Goal: Information Seeking & Learning: Learn about a topic

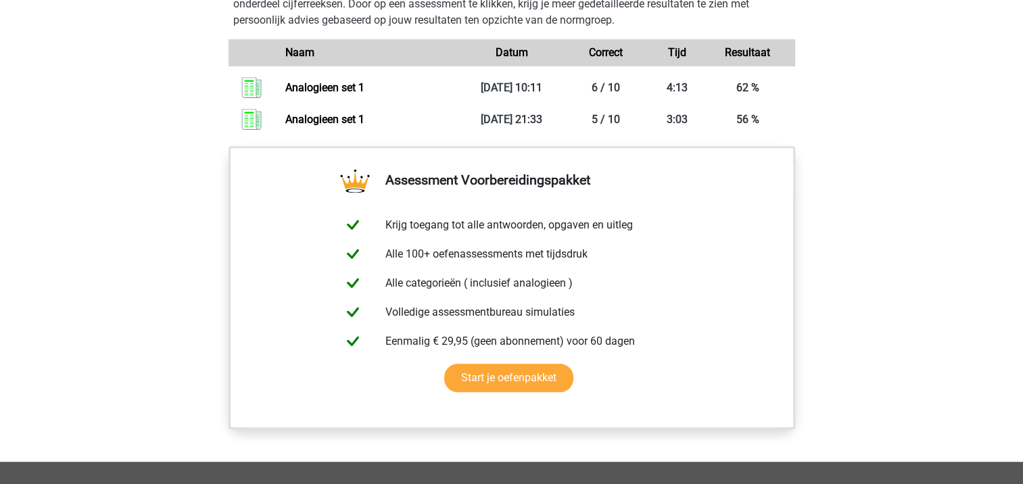
scroll to position [1015, 0]
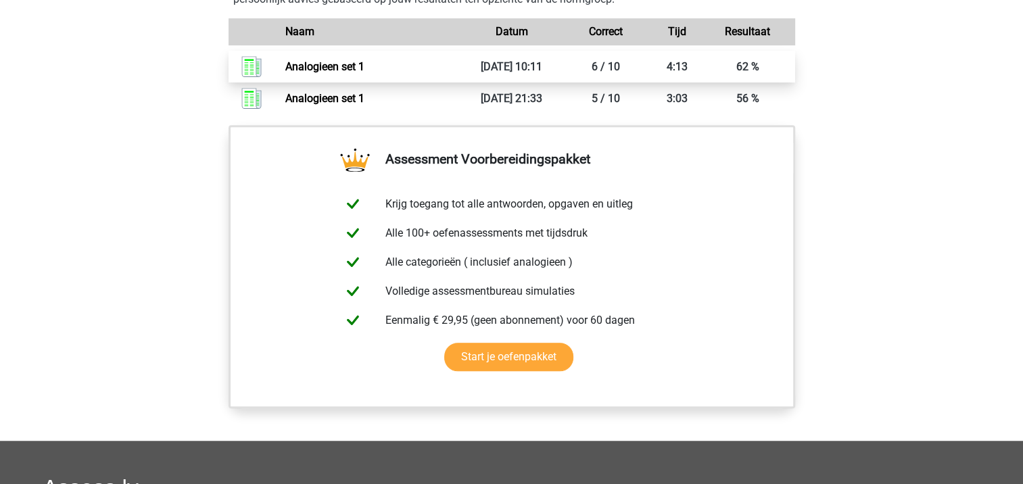
click at [329, 69] on link "Analogieen set 1" at bounding box center [324, 66] width 79 height 13
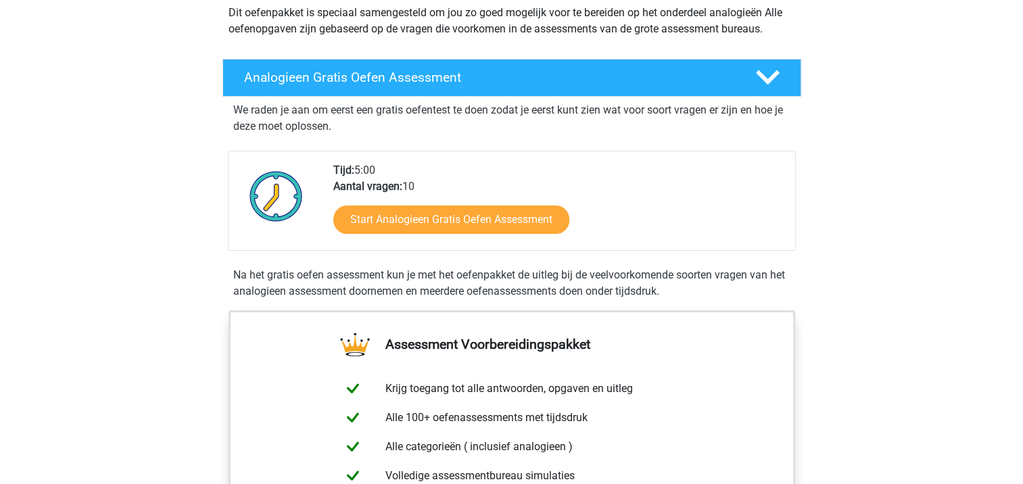
scroll to position [68, 0]
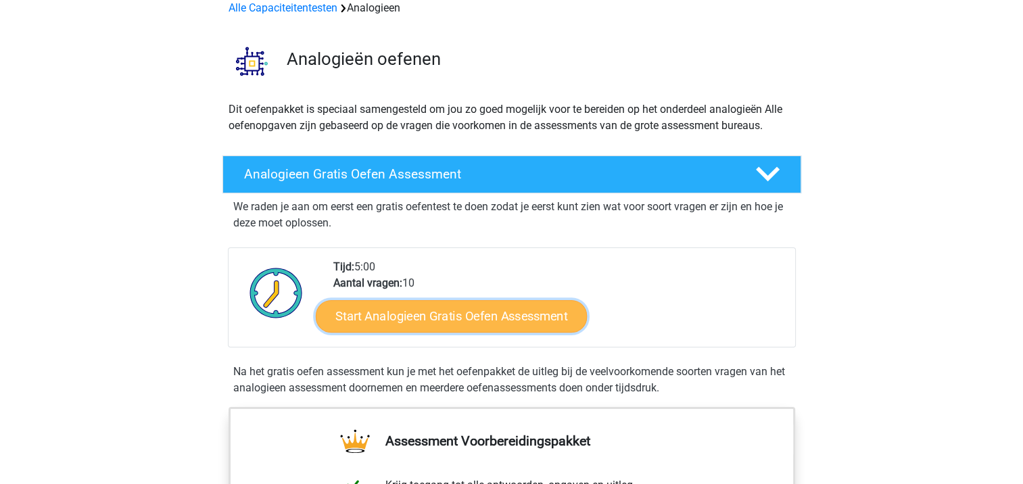
click at [463, 325] on link "Start Analogieen Gratis Oefen Assessment" at bounding box center [451, 316] width 271 height 32
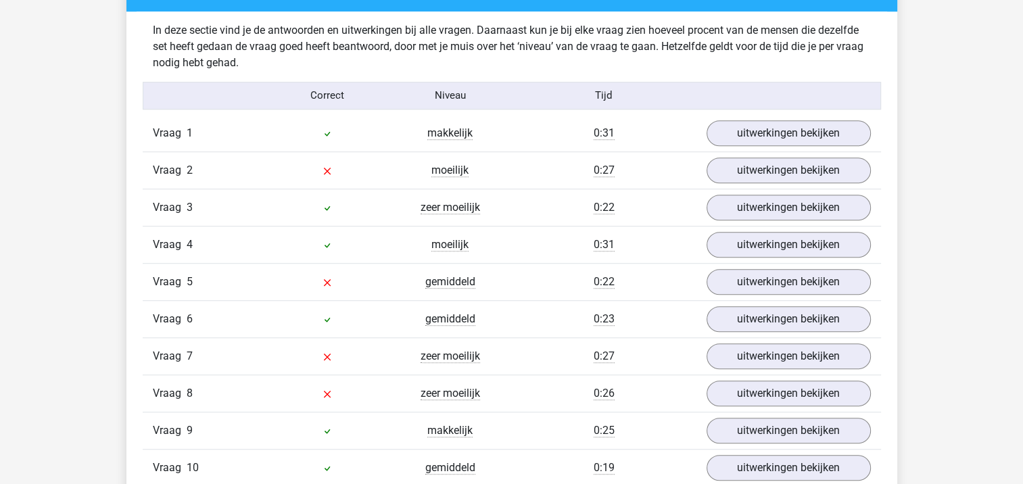
scroll to position [1150, 0]
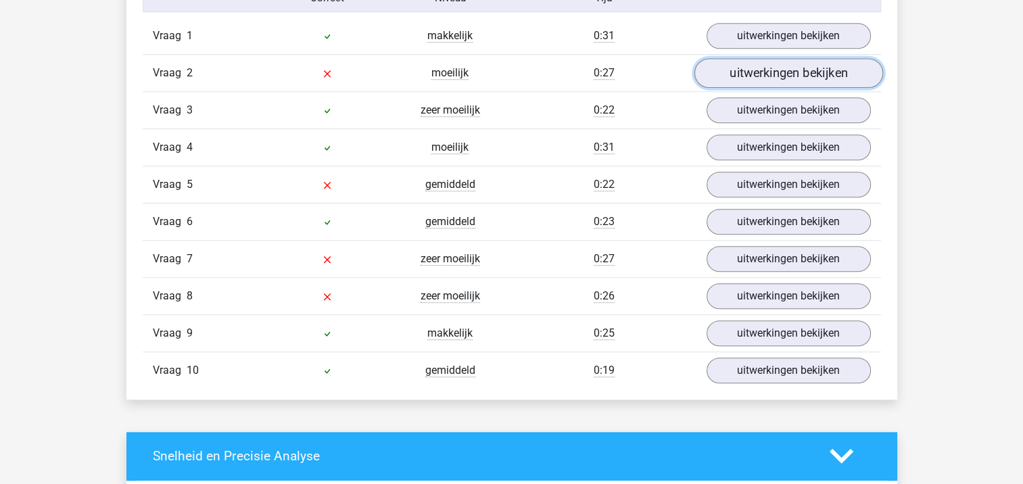
click at [722, 76] on link "uitwerkingen bekijken" at bounding box center [788, 73] width 189 height 30
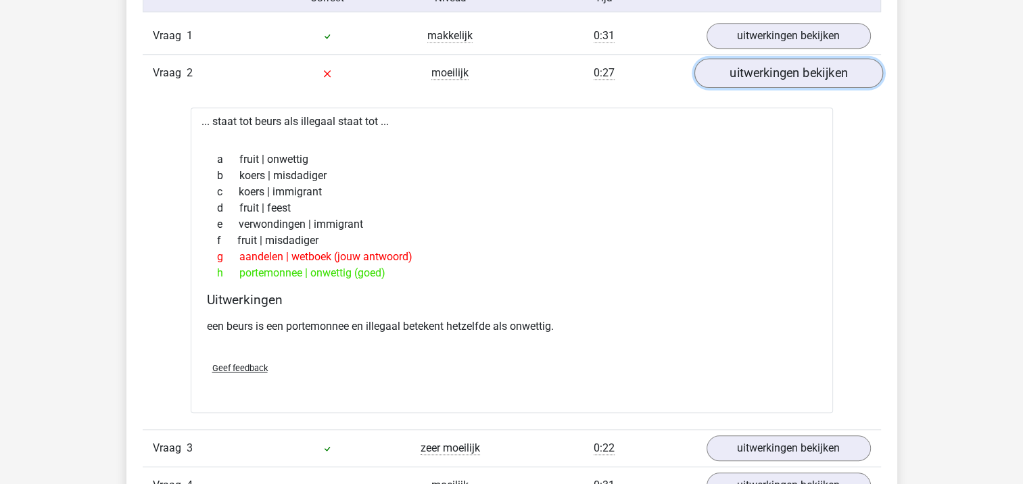
click at [721, 81] on link "uitwerkingen bekijken" at bounding box center [788, 73] width 189 height 30
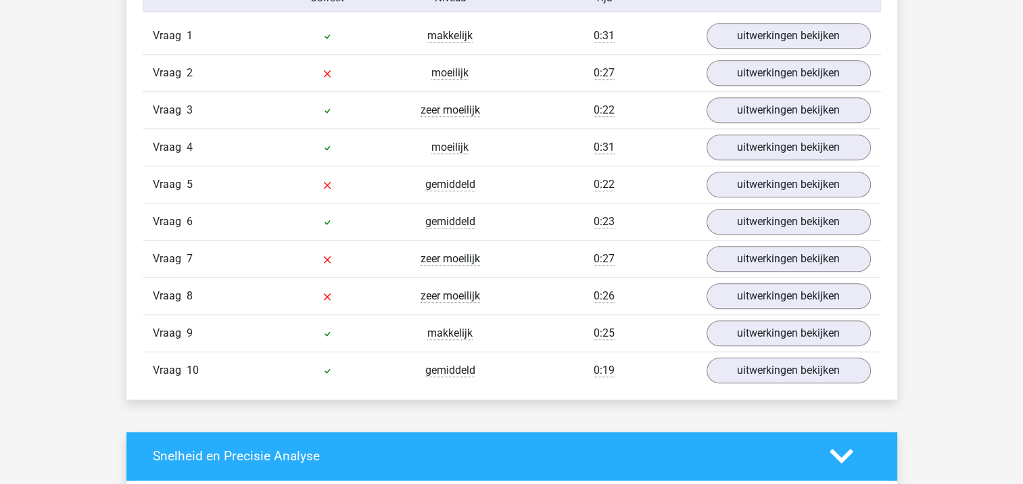
click at [187, 77] on span "2" at bounding box center [190, 72] width 6 height 13
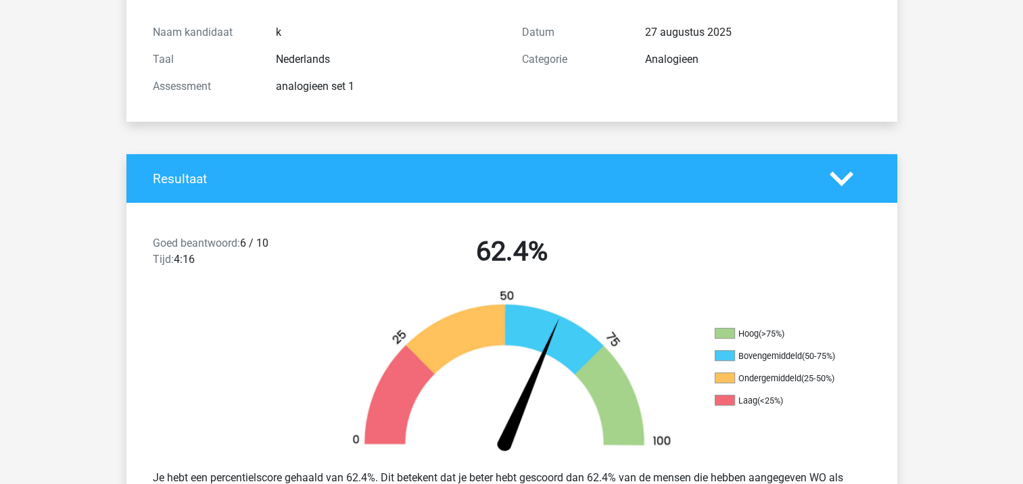
scroll to position [0, 0]
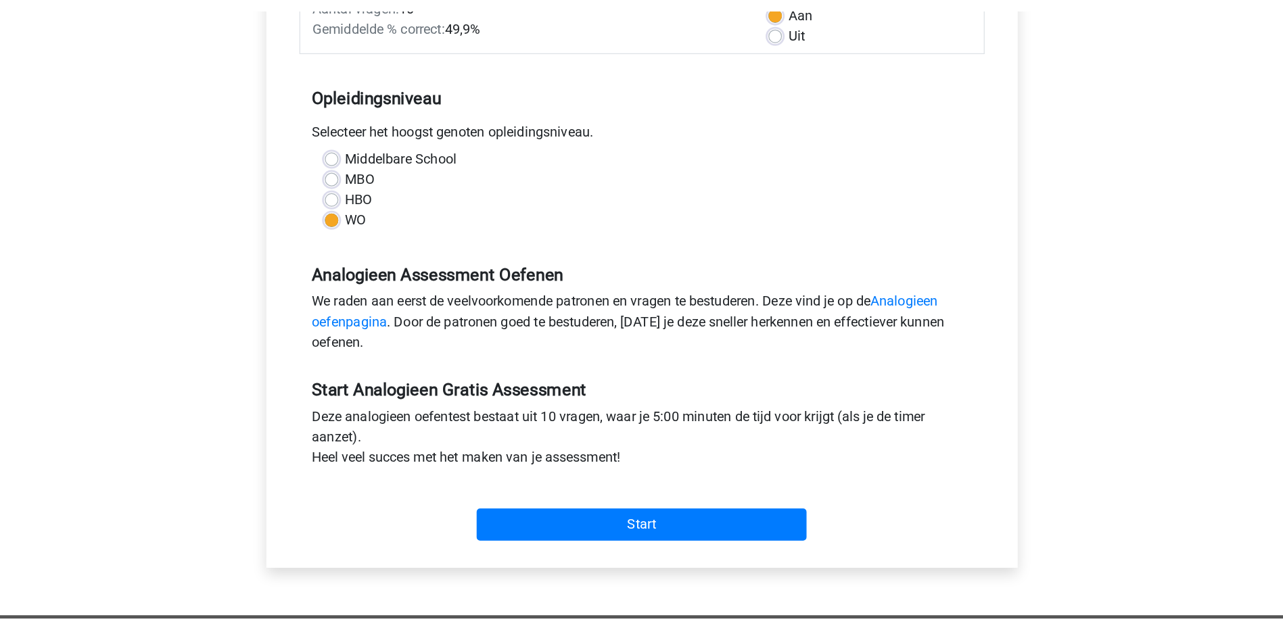
scroll to position [406, 0]
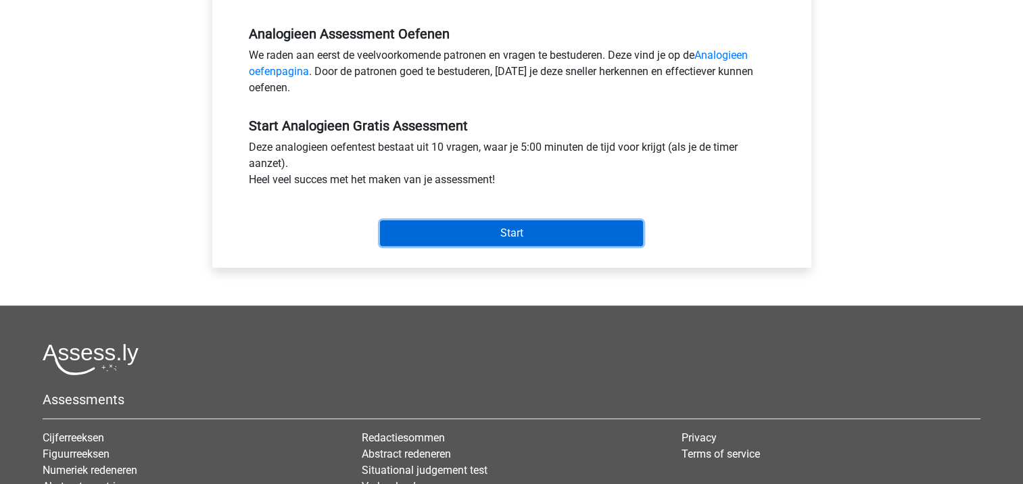
click at [548, 234] on input "Start" at bounding box center [511, 234] width 263 height 26
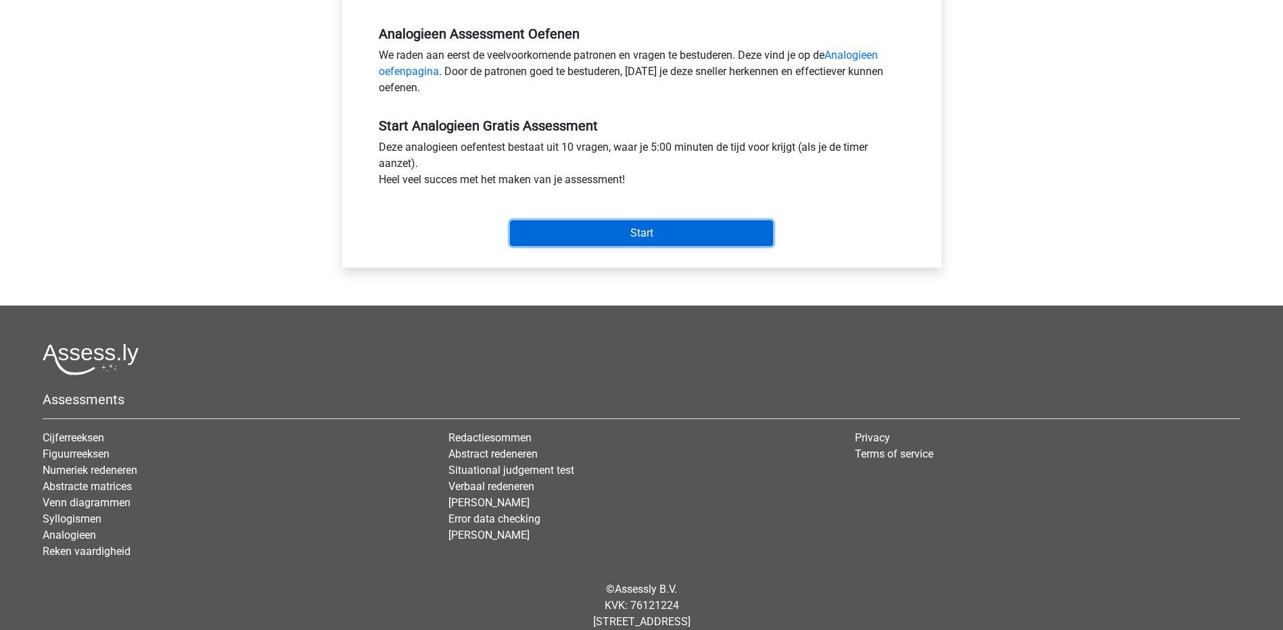
click at [572, 231] on input "Start" at bounding box center [641, 234] width 263 height 26
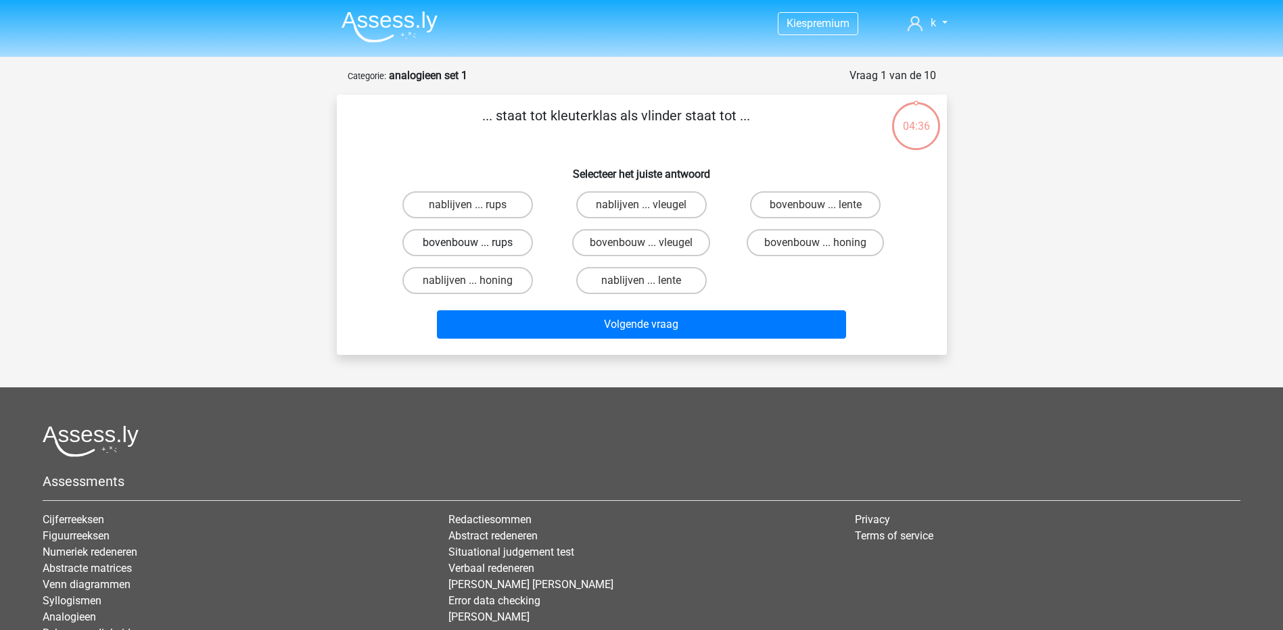
click at [525, 246] on label "bovenbouw ... rups" at bounding box center [467, 242] width 131 height 27
click at [476, 246] on input "bovenbouw ... rups" at bounding box center [471, 247] width 9 height 9
radio input "true"
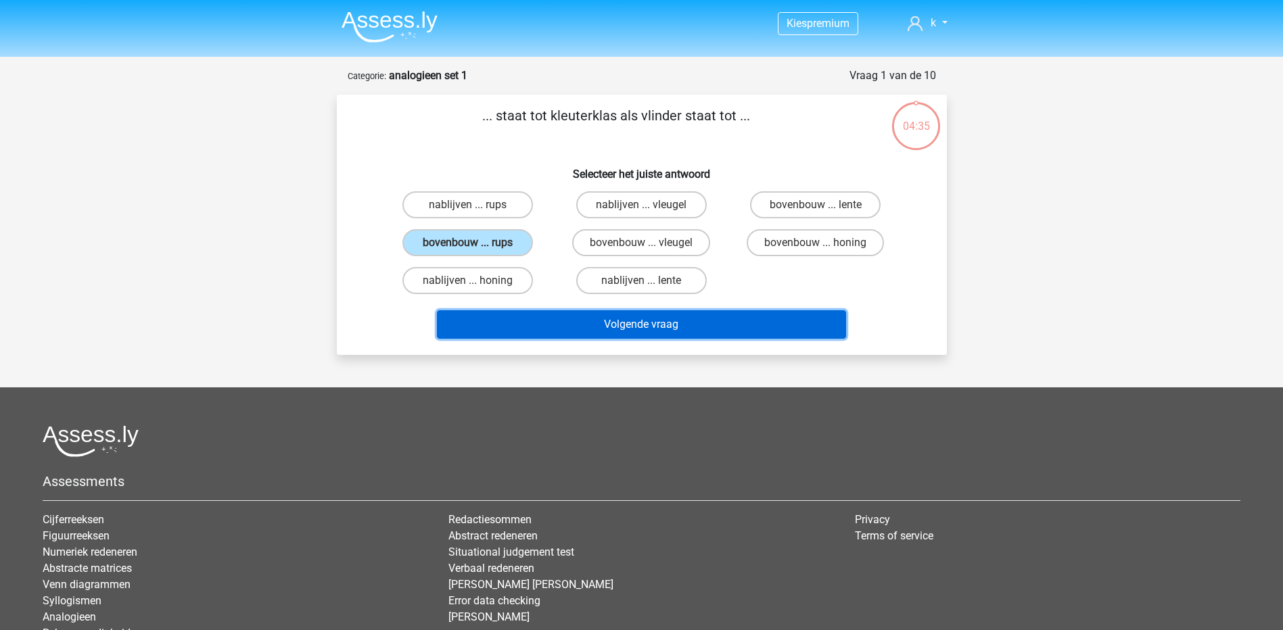
click at [571, 322] on button "Volgende vraag" at bounding box center [641, 324] width 409 height 28
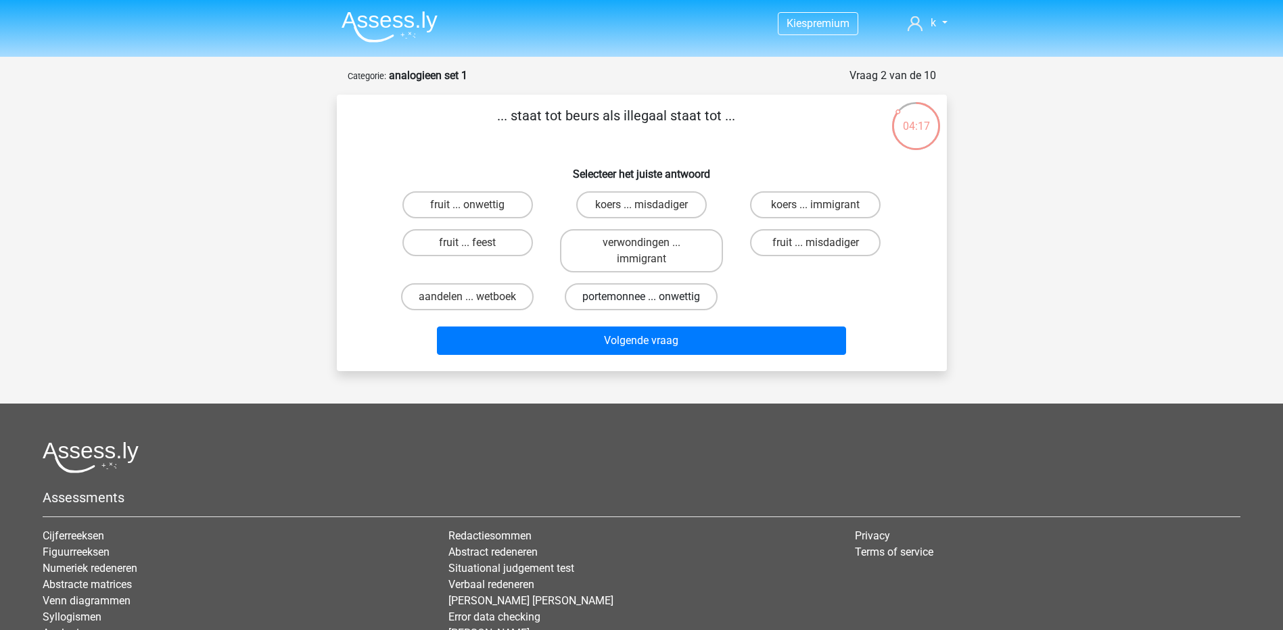
click at [661, 300] on label "portemonnee ... onwettig" at bounding box center [641, 296] width 153 height 27
click at [650, 300] on input "portemonnee ... onwettig" at bounding box center [645, 301] width 9 height 9
radio input "true"
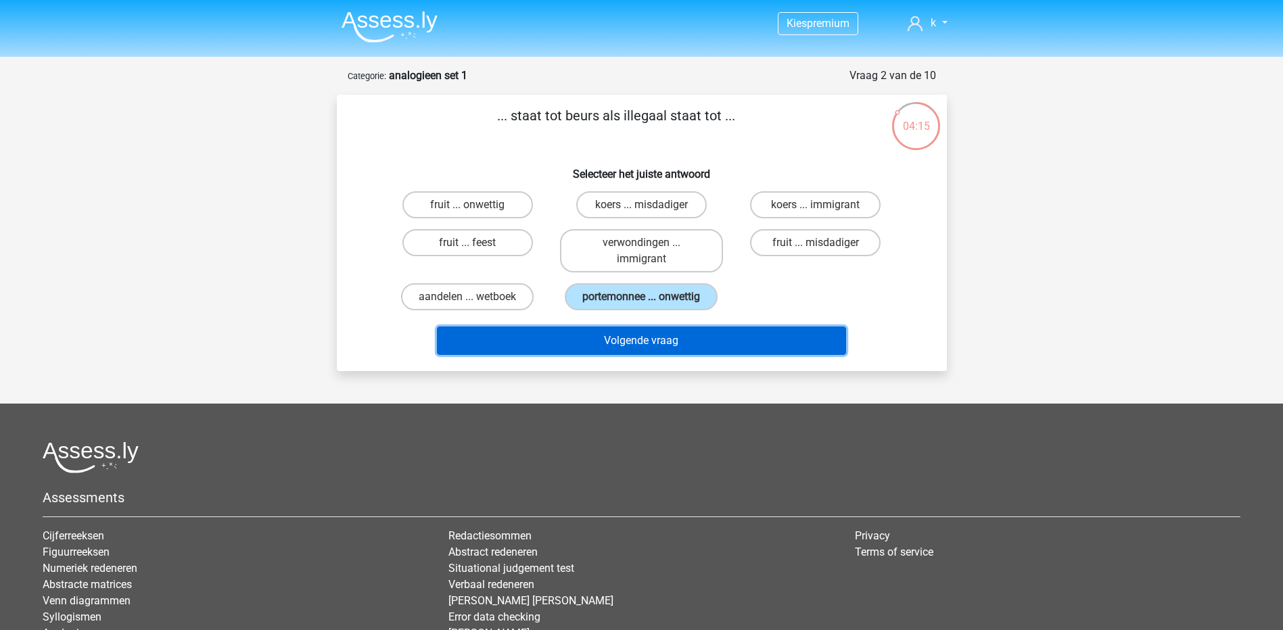
click at [738, 330] on button "Volgende vraag" at bounding box center [641, 341] width 409 height 28
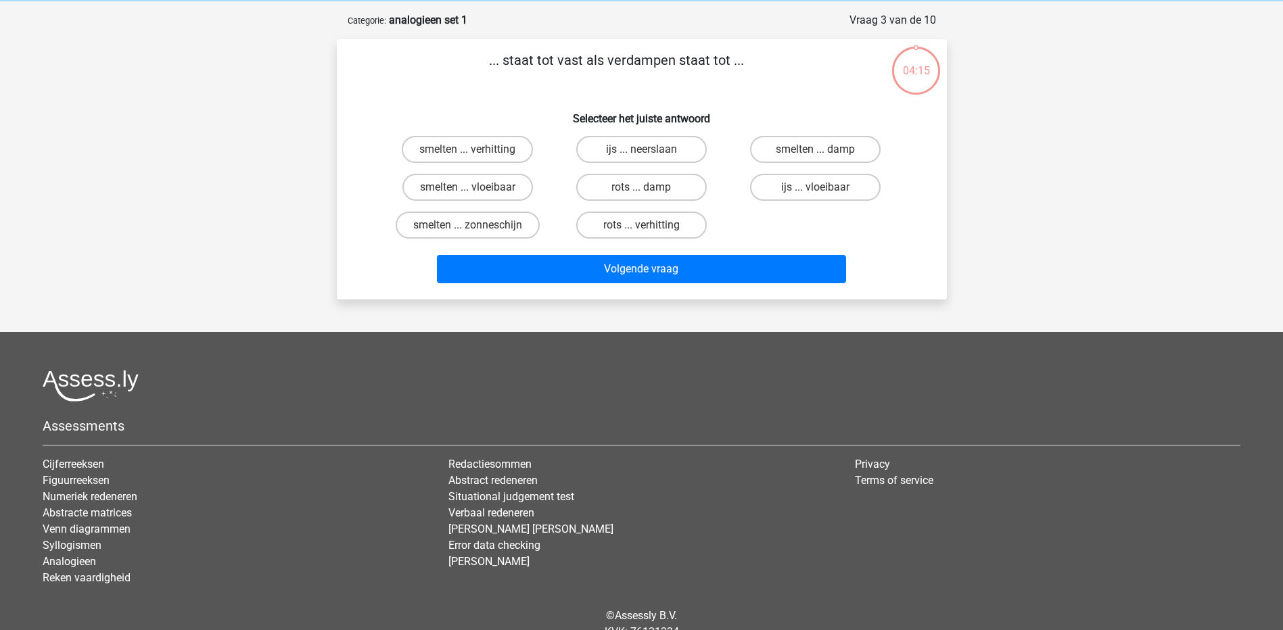
scroll to position [68, 0]
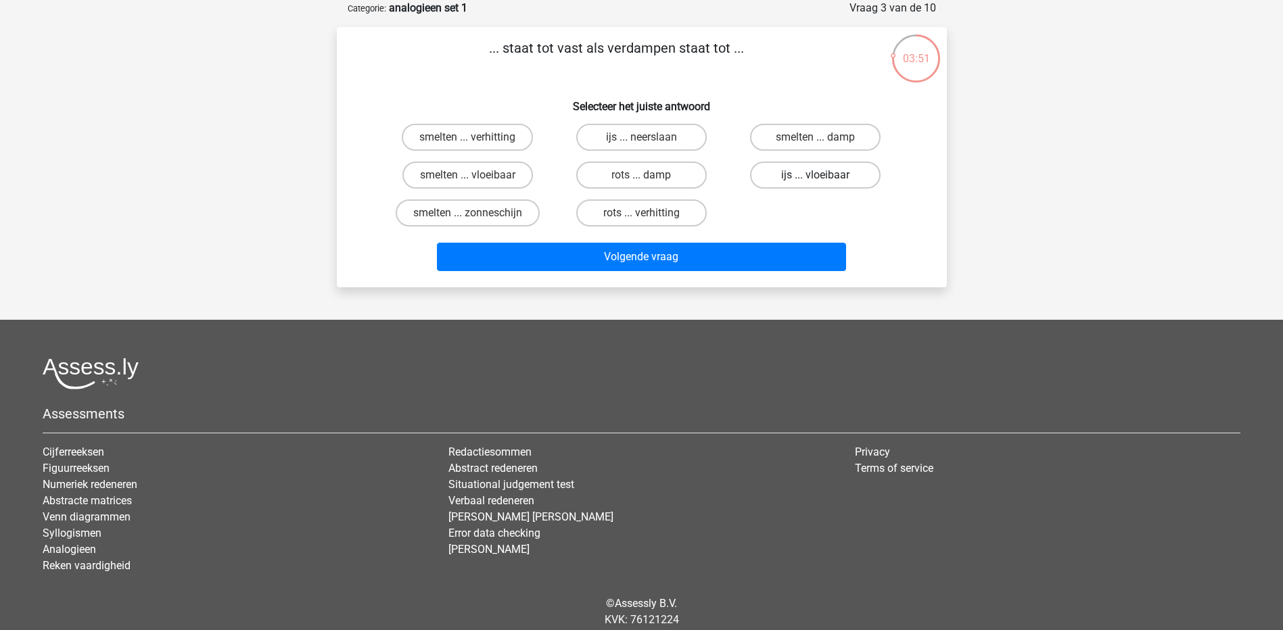
click at [803, 181] on label "ijs ... vloeibaar" at bounding box center [815, 175] width 131 height 27
click at [816, 181] on input "ijs ... vloeibaar" at bounding box center [820, 179] width 9 height 9
radio input "true"
click at [486, 179] on label "smelten ... vloeibaar" at bounding box center [467, 175] width 131 height 27
click at [476, 179] on input "smelten ... vloeibaar" at bounding box center [471, 179] width 9 height 9
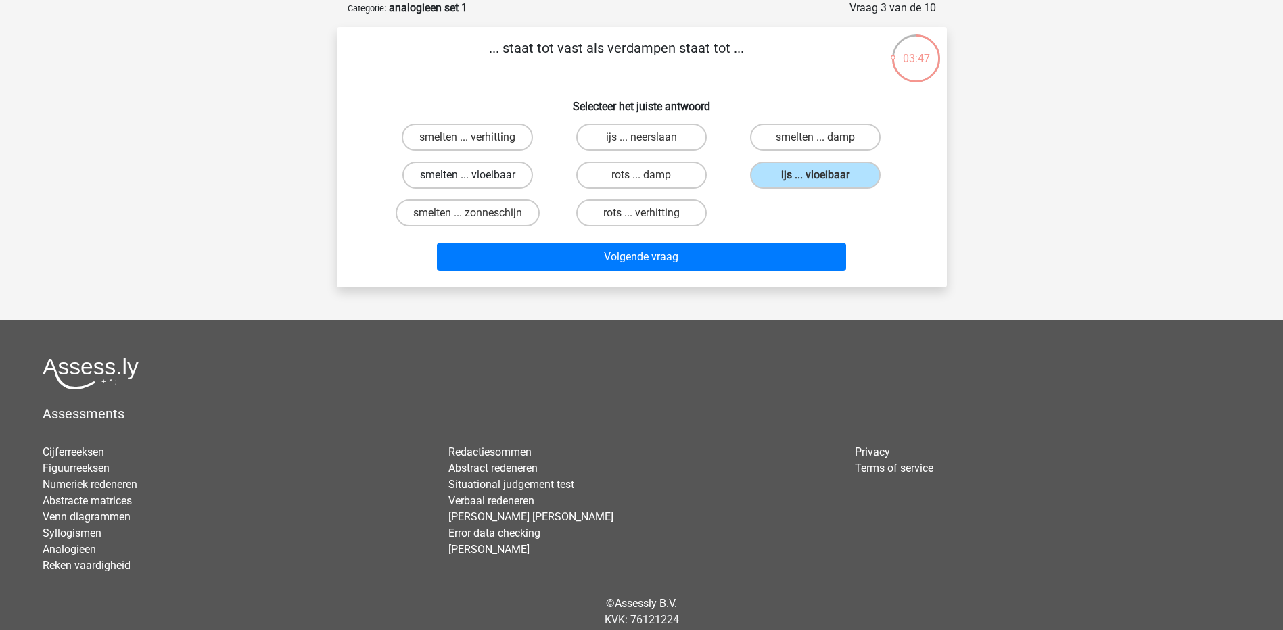
radio input "true"
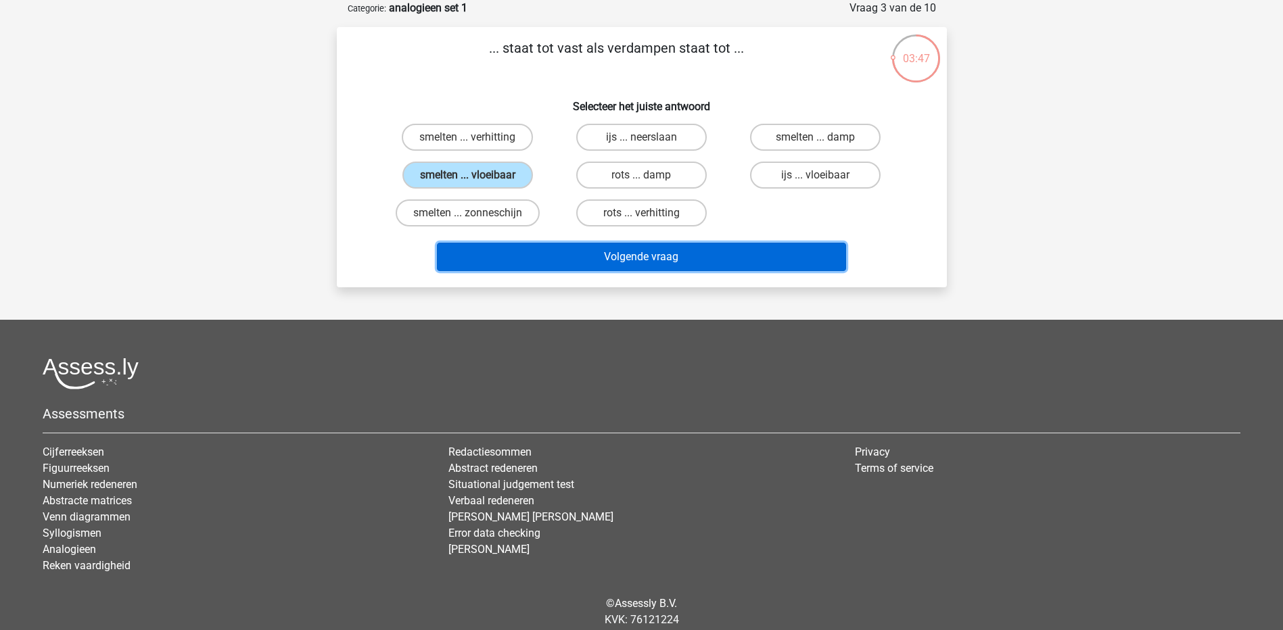
click at [539, 254] on button "Volgende vraag" at bounding box center [641, 257] width 409 height 28
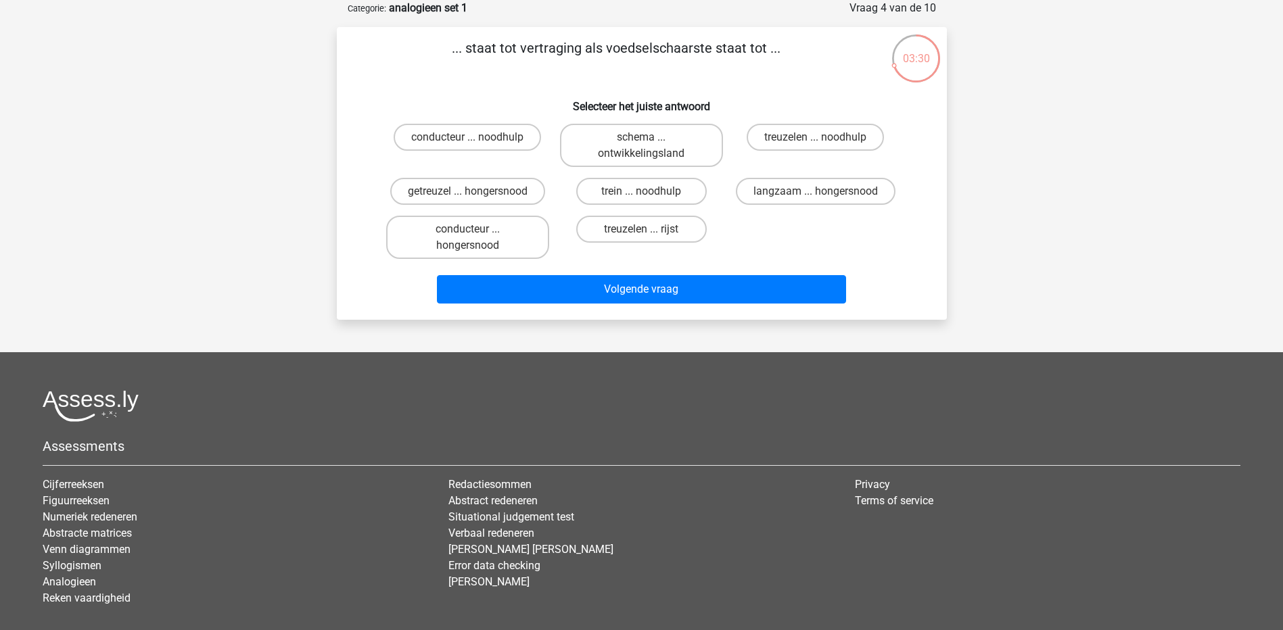
drag, startPoint x: 166, startPoint y: 242, endPoint x: 168, endPoint y: 285, distance: 42.7
click at [166, 242] on div "Kies premium k [EMAIL_ADDRESS][PERSON_NAME][DOMAIN_NAME]" at bounding box center [641, 320] width 1283 height 777
click at [241, 246] on div "Kies premium k [EMAIL_ADDRESS][PERSON_NAME][DOMAIN_NAME]" at bounding box center [641, 320] width 1283 height 777
click at [516, 191] on label "getreuzel ... hongersnood" at bounding box center [467, 191] width 155 height 27
click at [476, 191] on input "getreuzel ... hongersnood" at bounding box center [471, 195] width 9 height 9
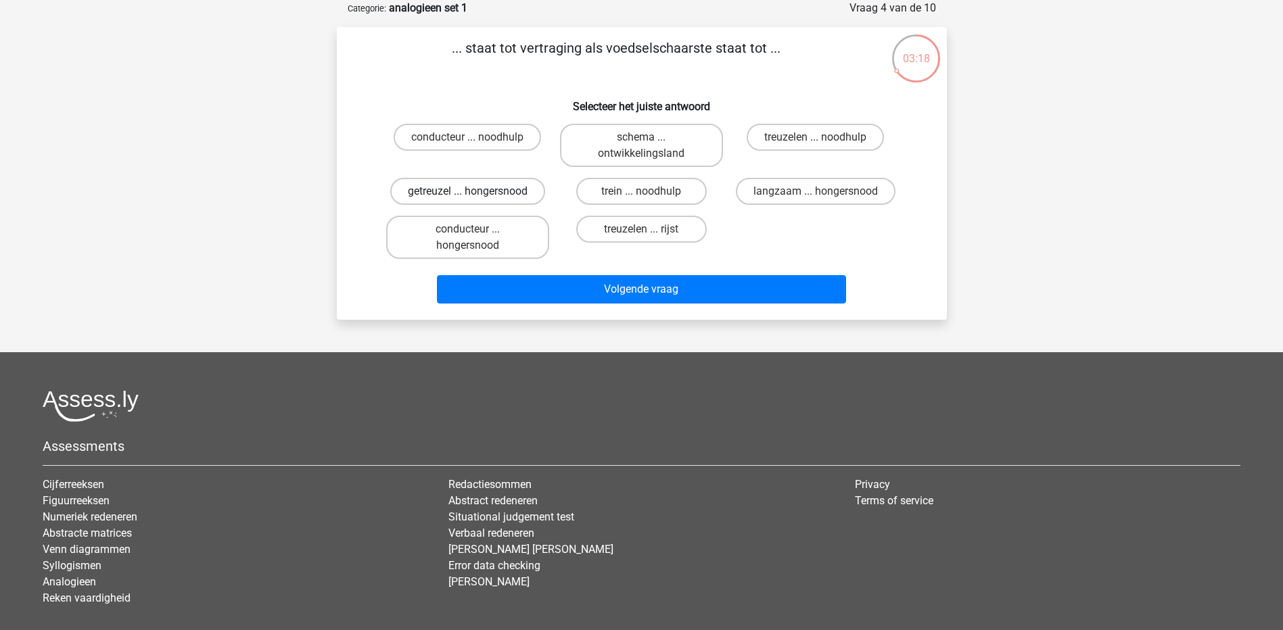
radio input "true"
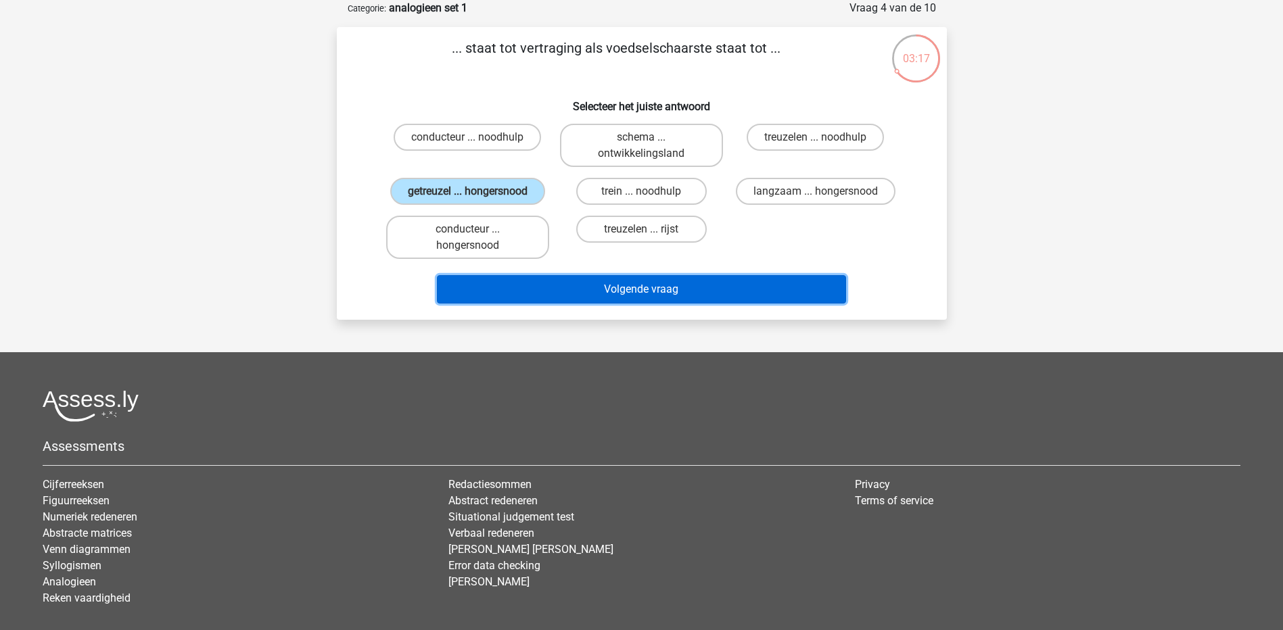
click at [611, 283] on button "Volgende vraag" at bounding box center [641, 289] width 409 height 28
